Goal: Check status: Check status

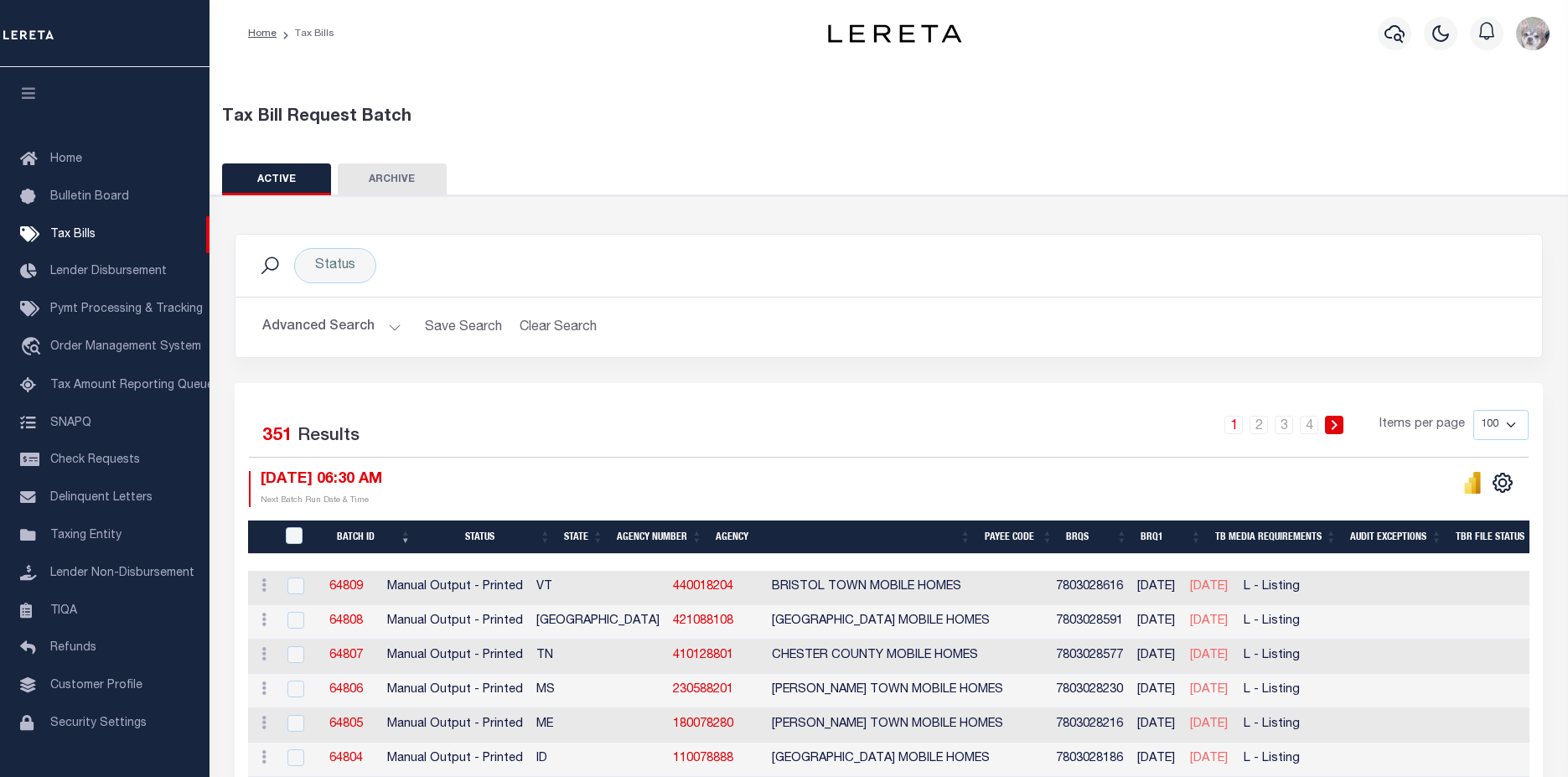
select select
select select "8"
click at [310, 323] on button "Advanced Search" at bounding box center [332, 327] width 139 height 33
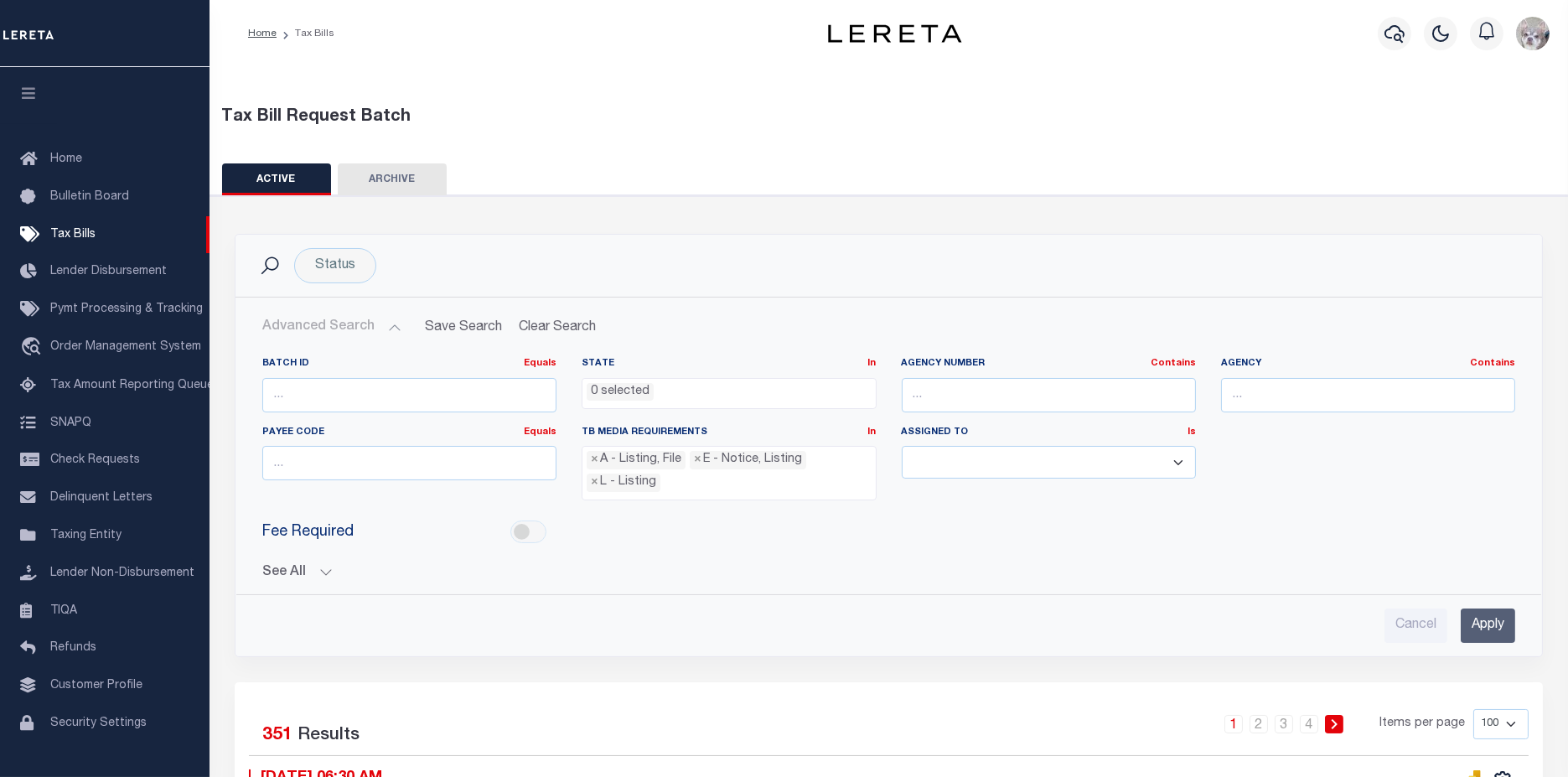
click at [266, 565] on button "See All" at bounding box center [889, 573] width 1252 height 16
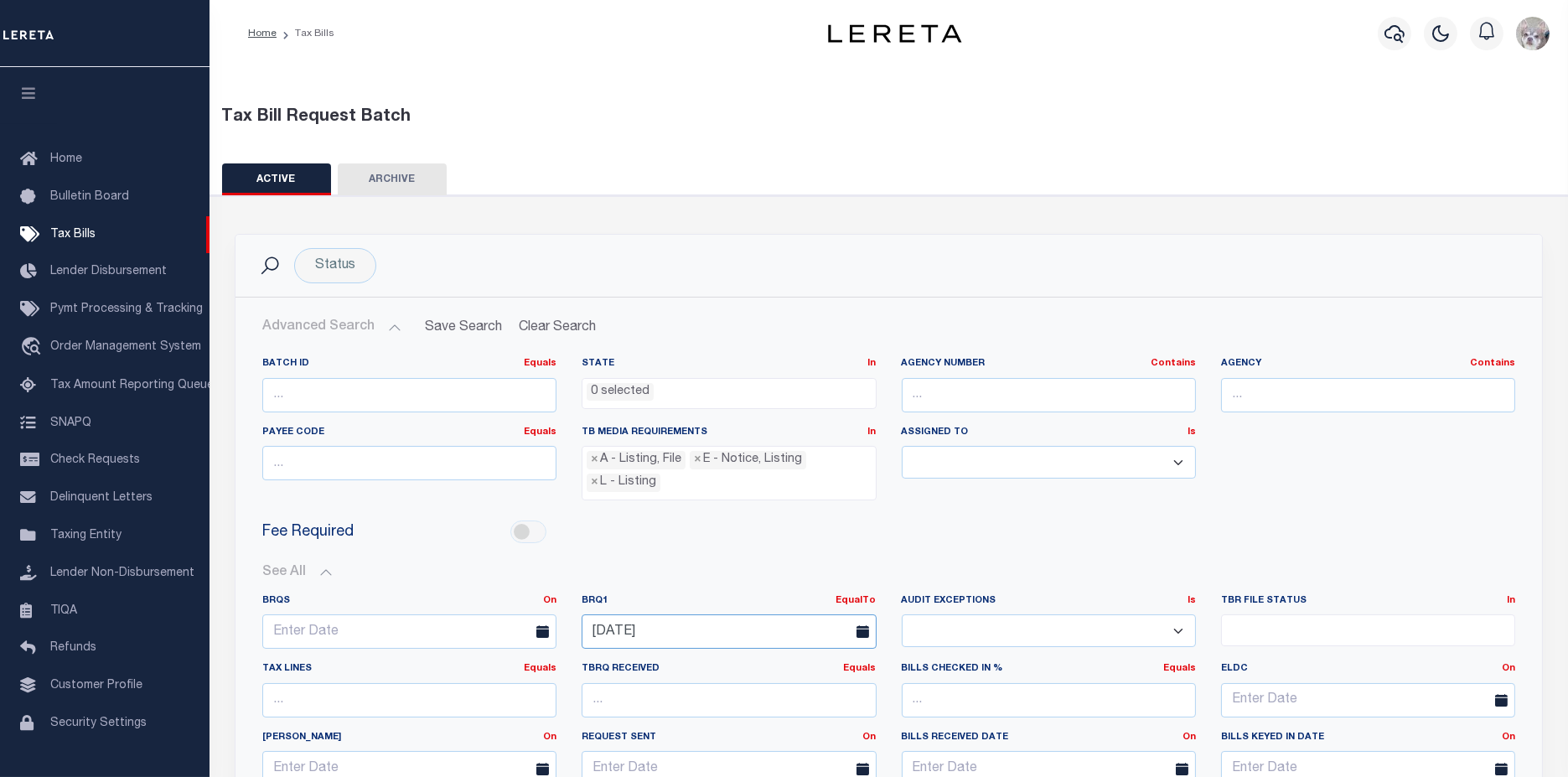
click at [747, 627] on input "[DATE]" at bounding box center [728, 631] width 295 height 34
click at [789, 430] on span "5" at bounding box center [784, 427] width 33 height 33
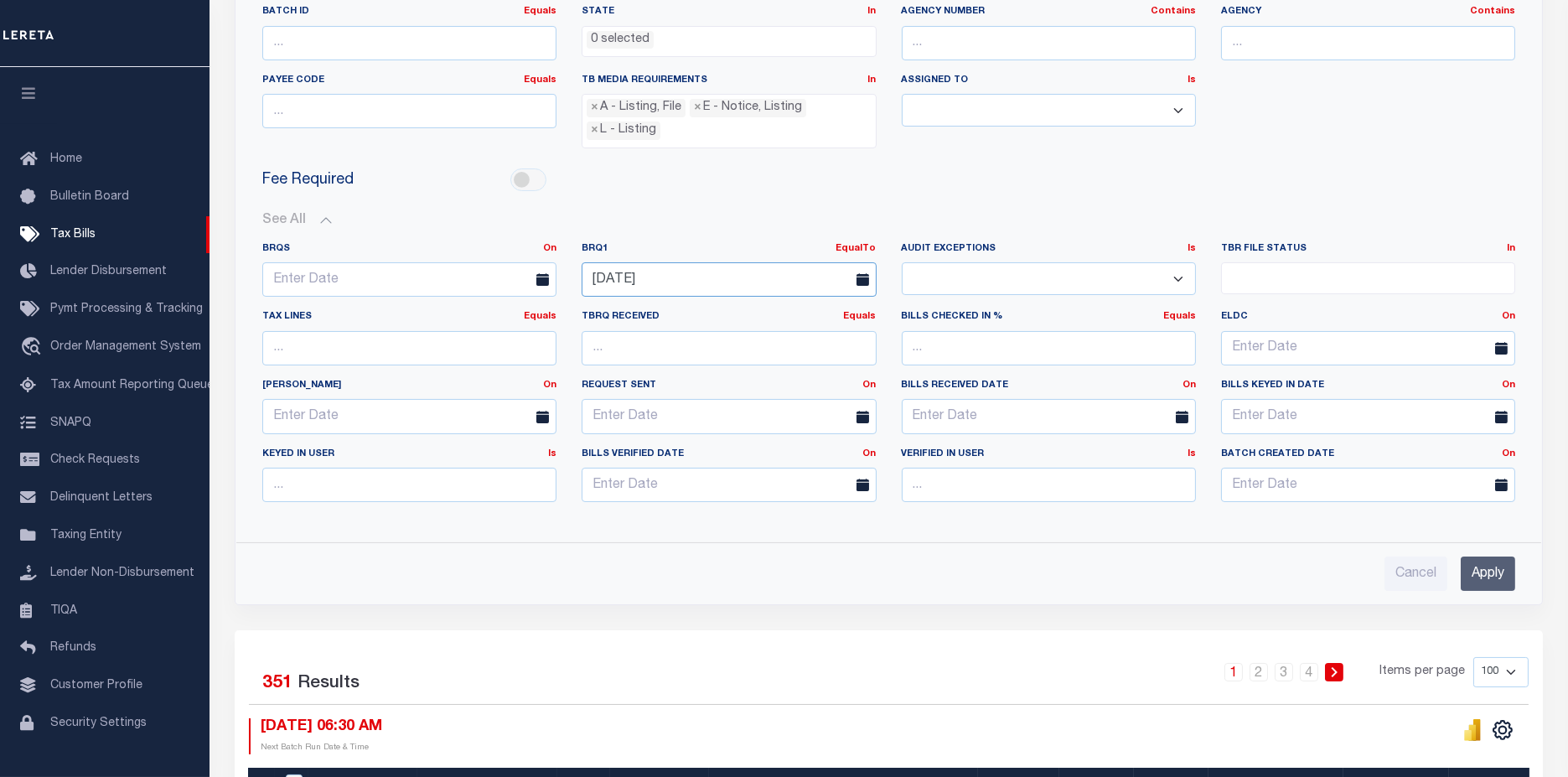
scroll to position [465, 0]
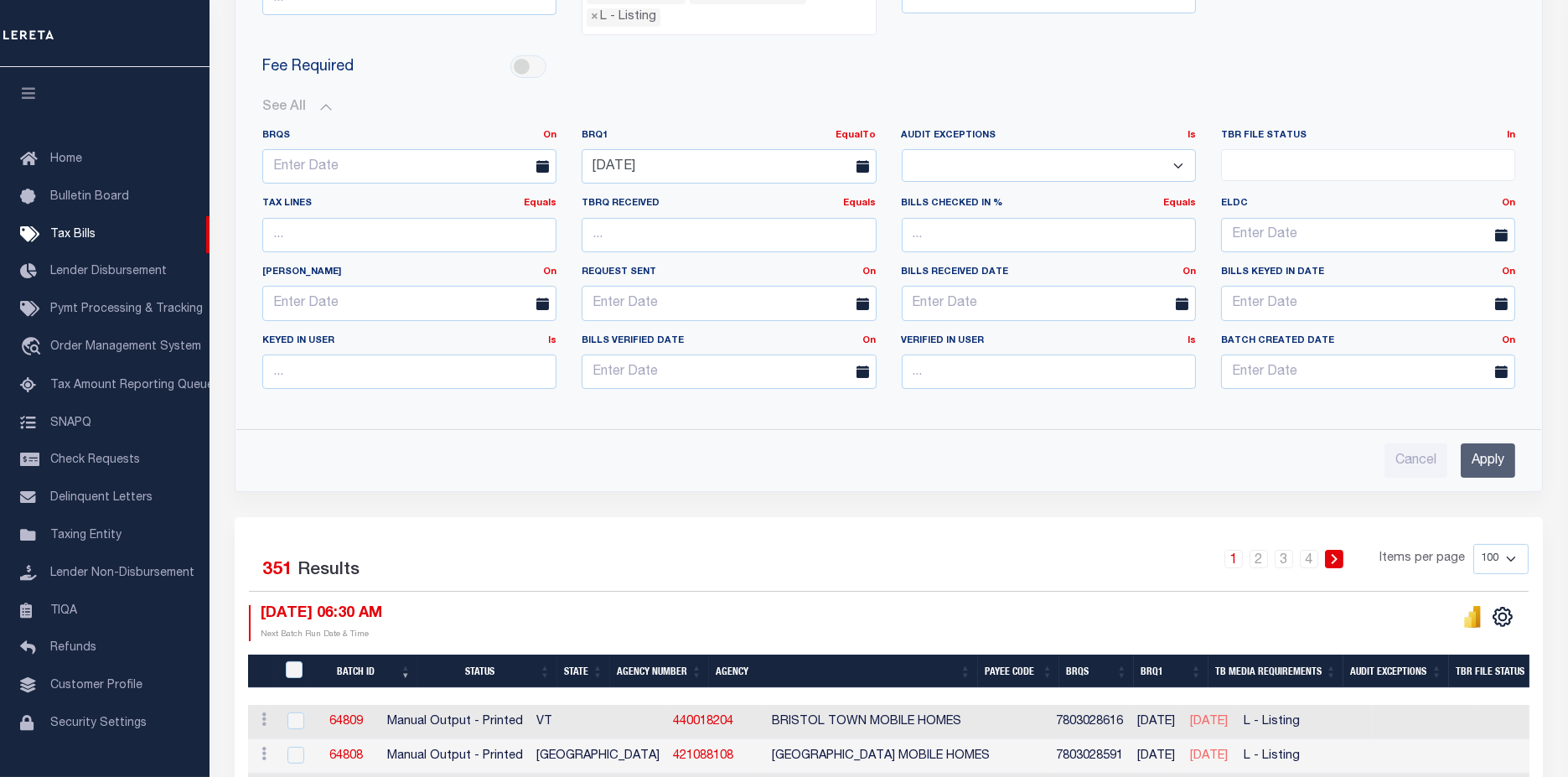
click at [1479, 467] on input "Apply" at bounding box center [1488, 460] width 55 height 34
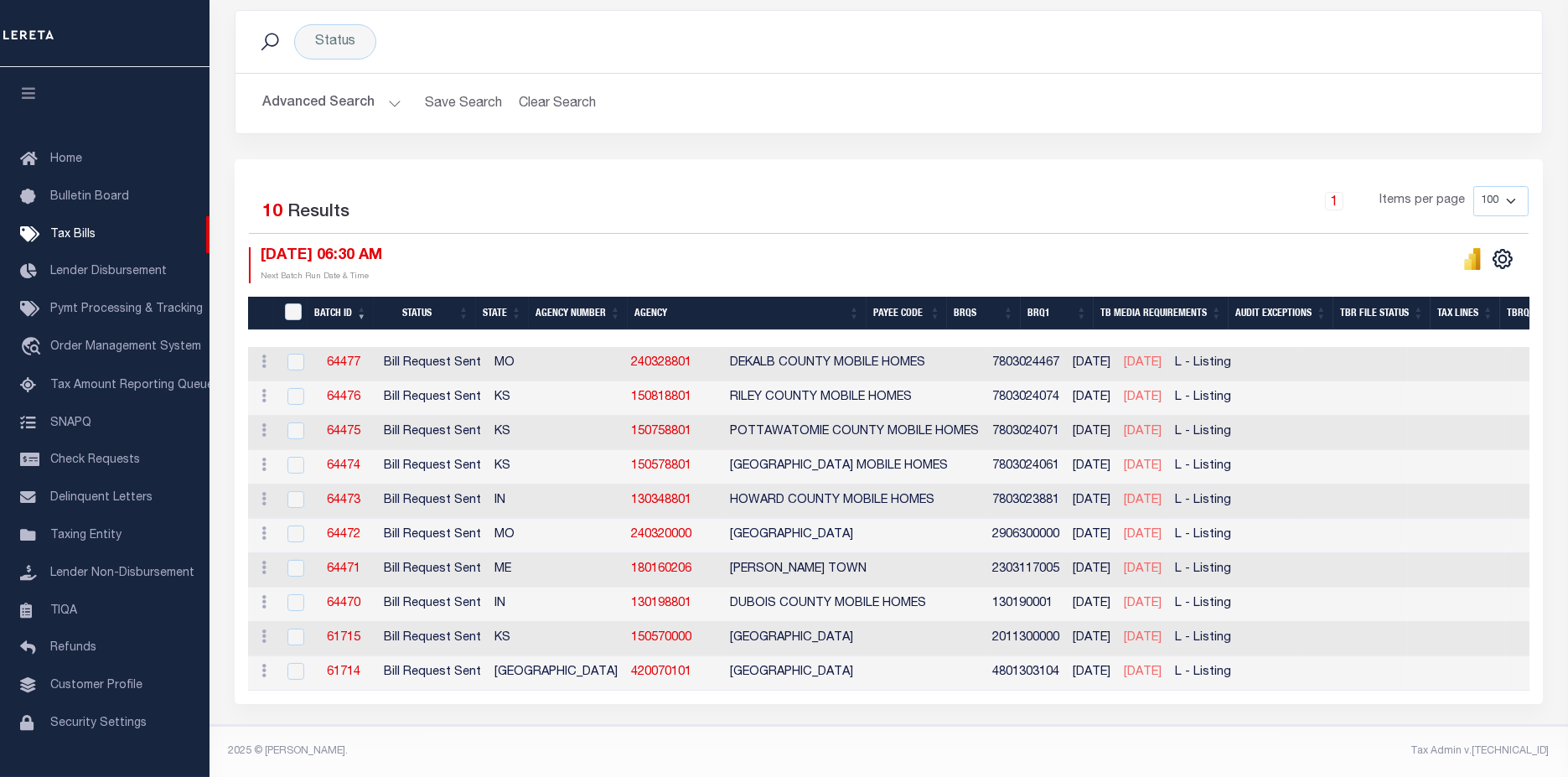
scroll to position [230, 0]
click at [328, 91] on button "Advanced Search" at bounding box center [332, 103] width 139 height 33
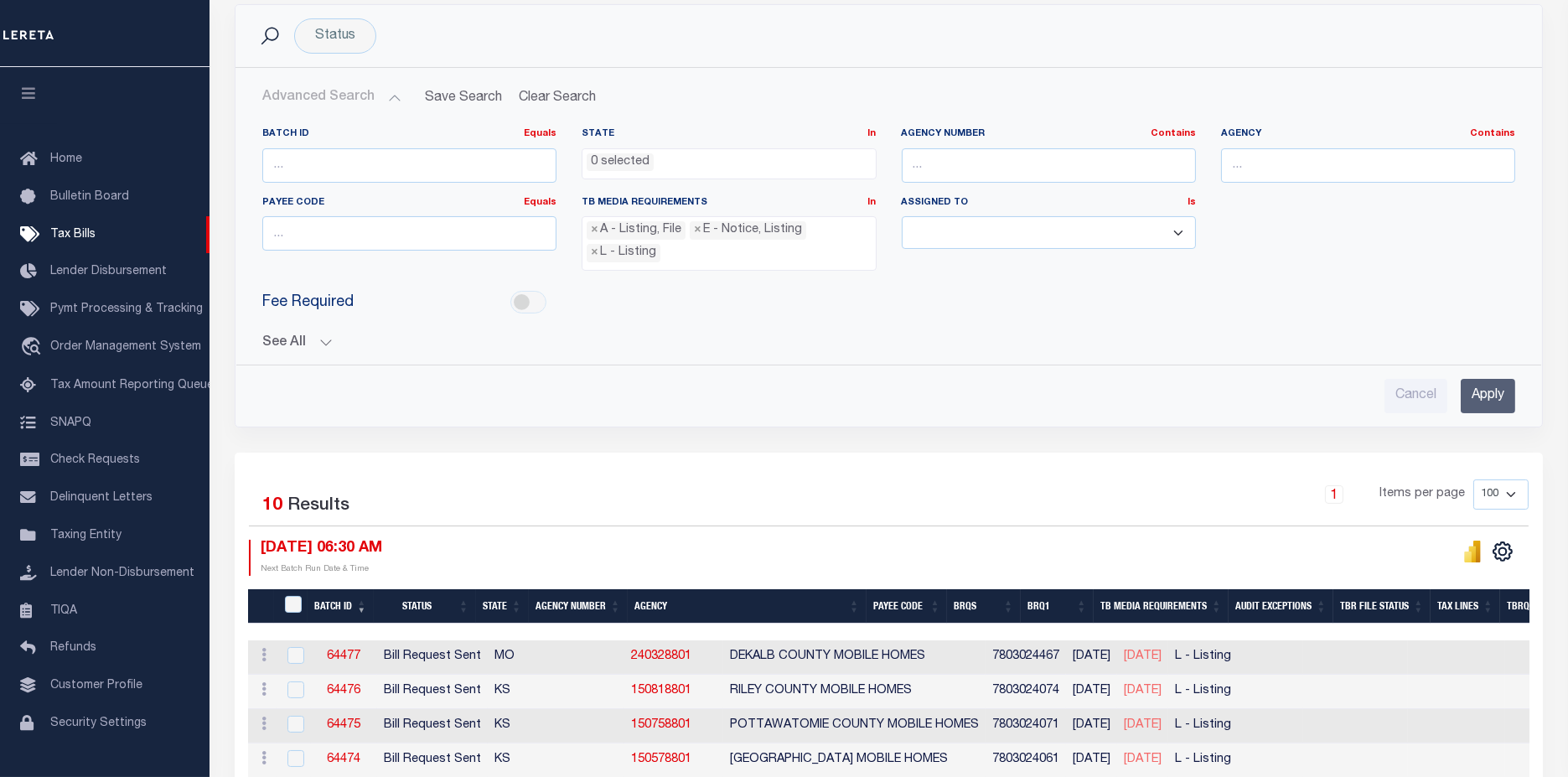
click at [275, 347] on div "Batch ID Equals Equals Is Not Equal To Is Greater Than Is Less Than State In In…" at bounding box center [888, 264] width 1279 height 300
click at [278, 342] on button "See All" at bounding box center [889, 344] width 1252 height 16
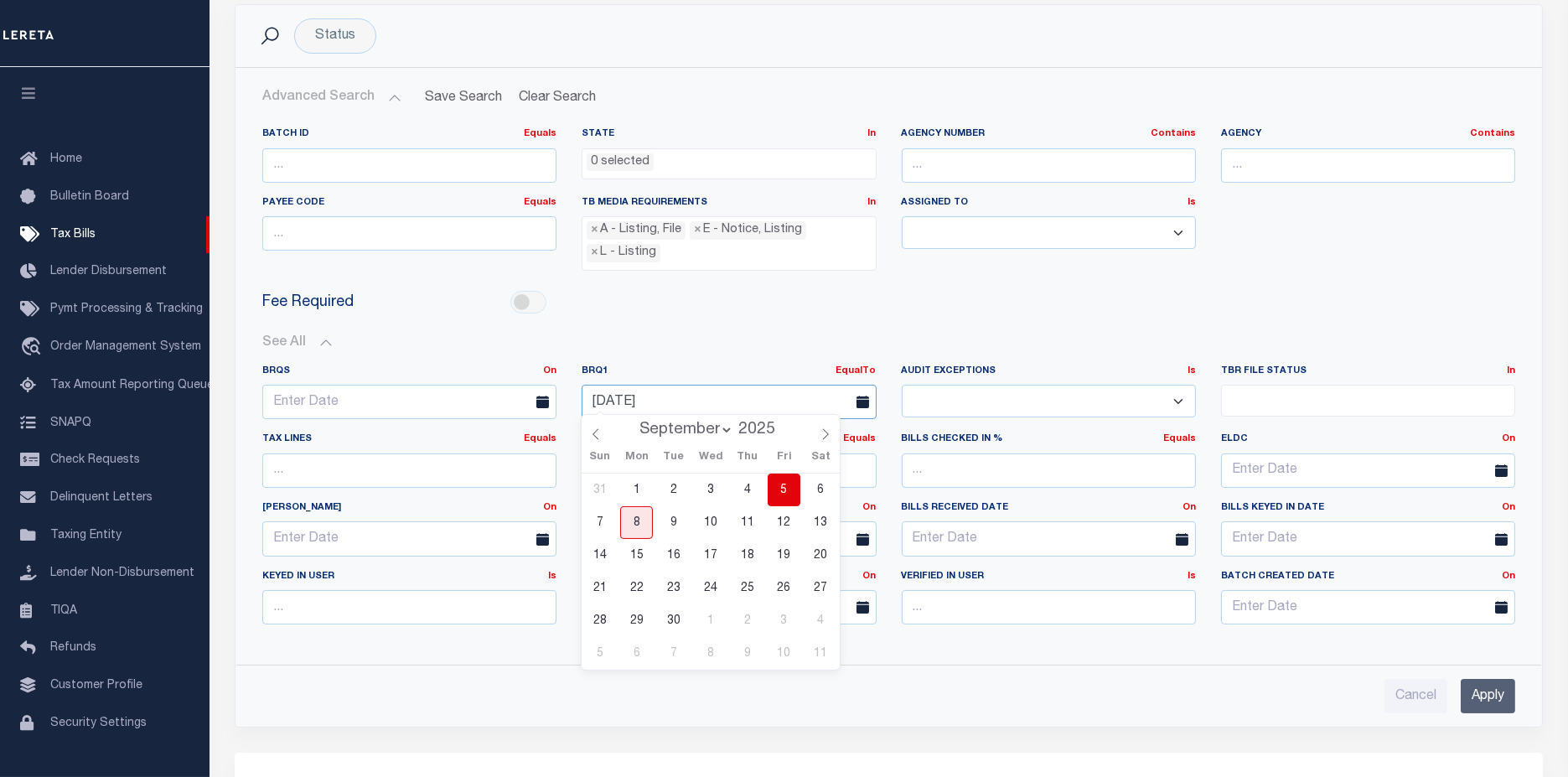
click at [720, 401] on input "[DATE]" at bounding box center [728, 401] width 295 height 34
click at [624, 519] on span "8" at bounding box center [636, 522] width 33 height 33
type input "[DATE]"
click at [1489, 683] on input "Apply" at bounding box center [1488, 696] width 55 height 34
